Goal: Task Accomplishment & Management: Manage account settings

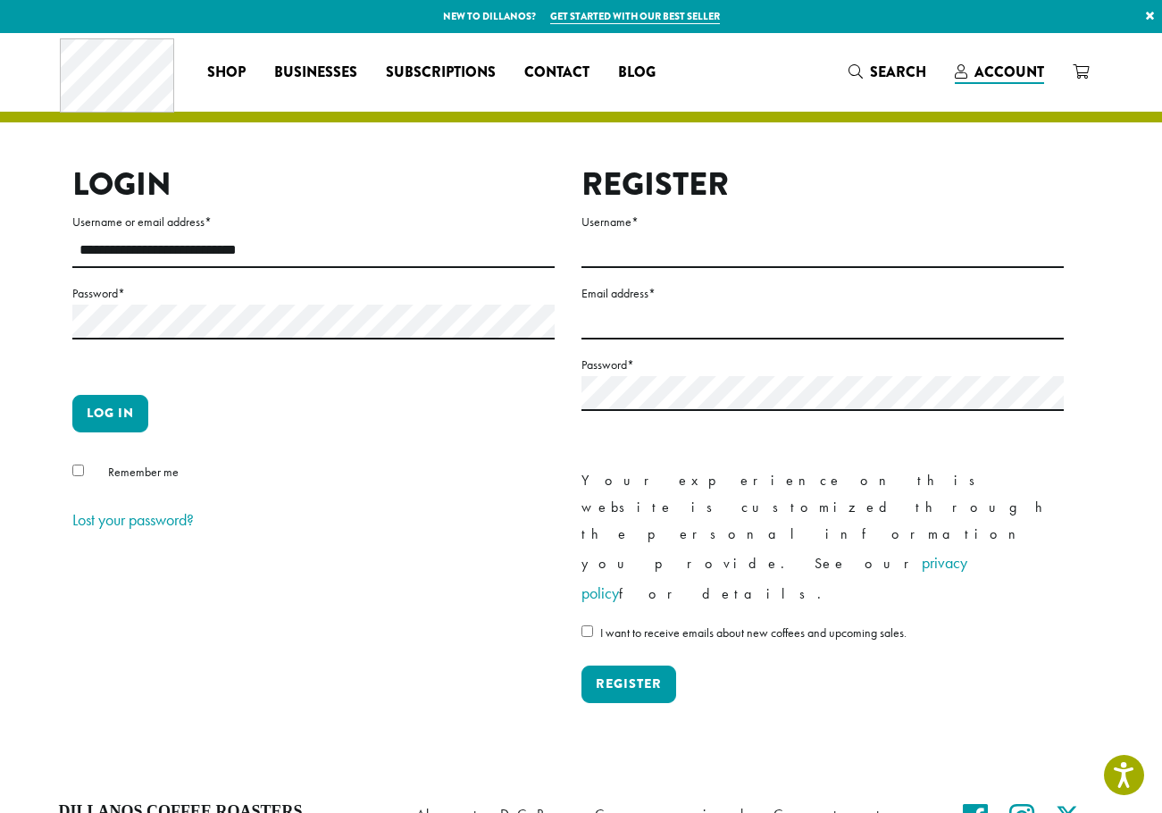
type input "**********"
click at [1081, 267] on div "**********" at bounding box center [581, 448] width 1018 height 567
click at [72, 395] on button "Log in" at bounding box center [110, 414] width 76 height 38
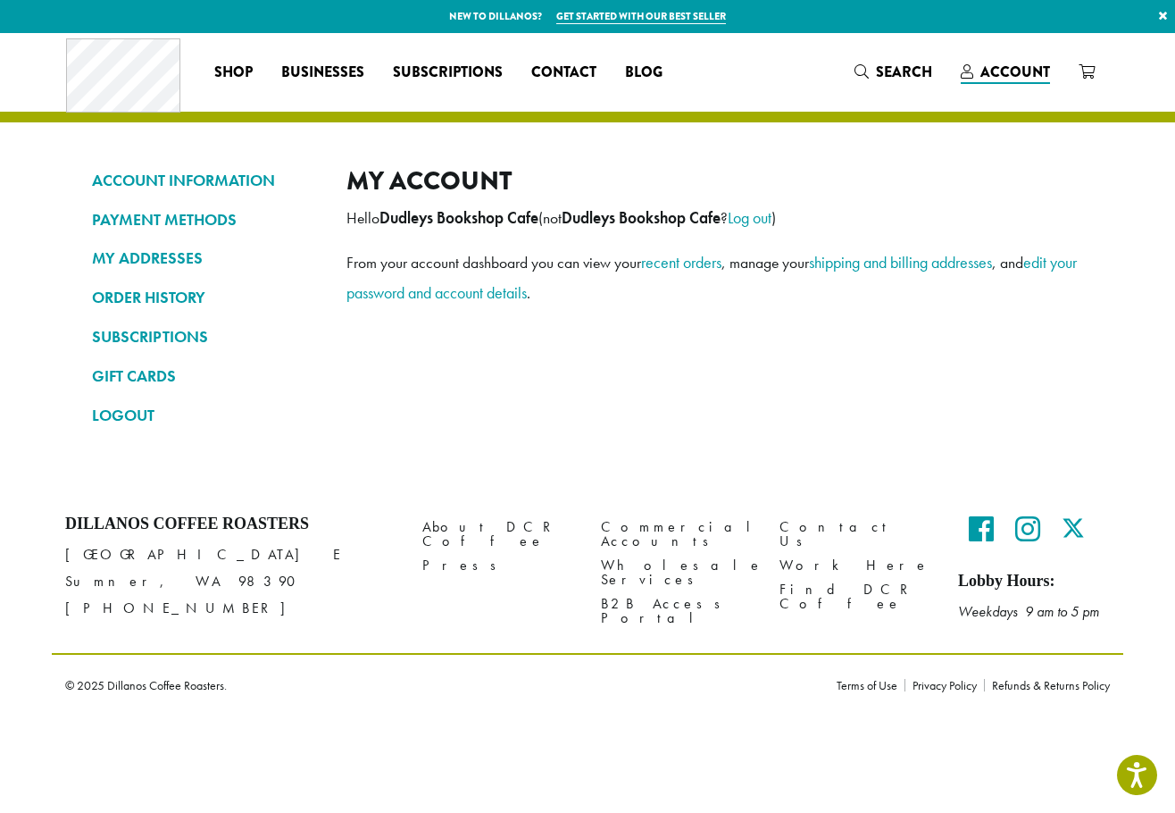
click at [914, 240] on div "My account Hello Dudleys Bookshop Cafe (not Dudleys Bookshop Cafe ? Log out ) F…" at bounding box center [715, 305] width 737 height 280
